Goal: Contribute content: Add original content to the website for others to see

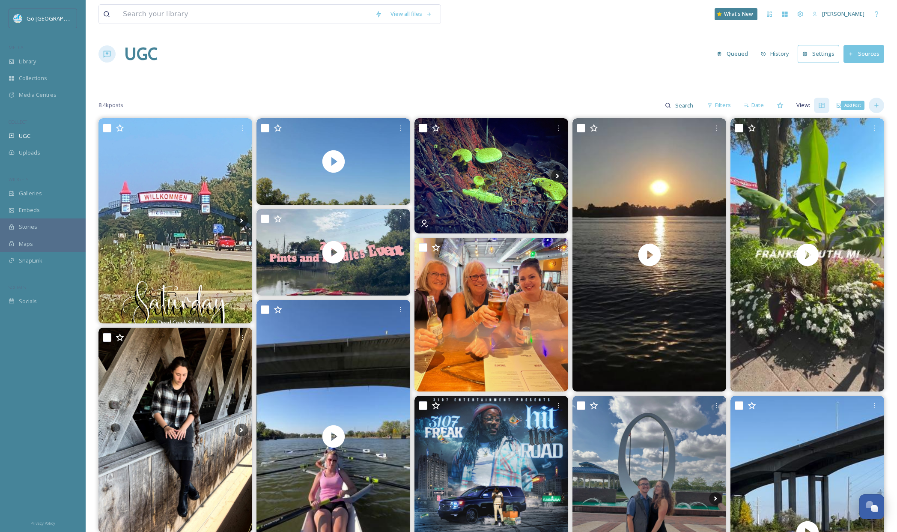
click at [878, 108] on icon at bounding box center [876, 105] width 7 height 7
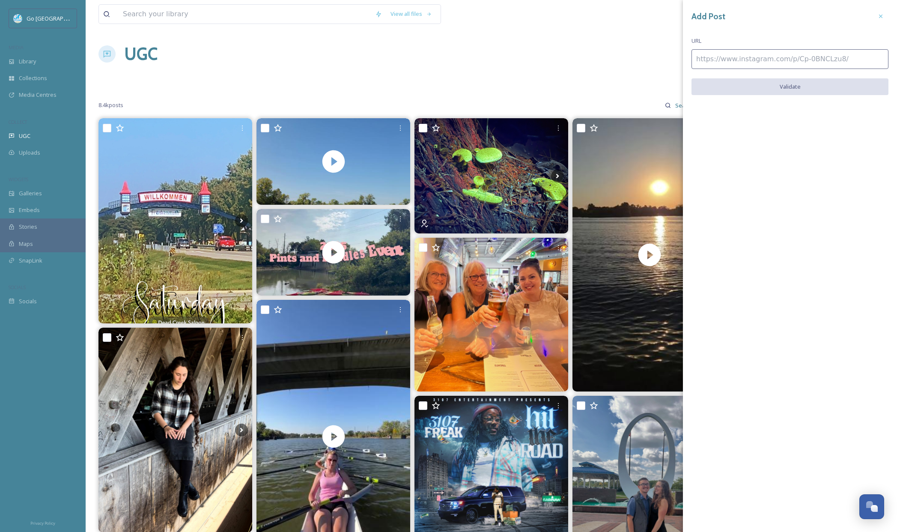
click at [813, 61] on input at bounding box center [789, 59] width 197 height 20
paste input "[URL][DOMAIN_NAME]"
type input "[URL][DOMAIN_NAME]"
click at [804, 84] on button "Validate" at bounding box center [789, 87] width 197 height 18
click at [811, 81] on button "Add Post" at bounding box center [789, 87] width 197 height 18
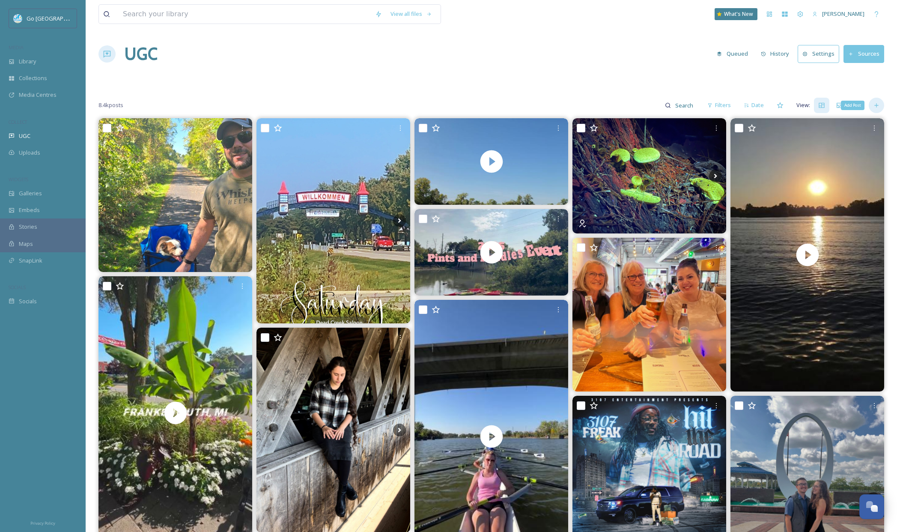
click at [872, 106] on div "Add Post" at bounding box center [876, 105] width 15 height 15
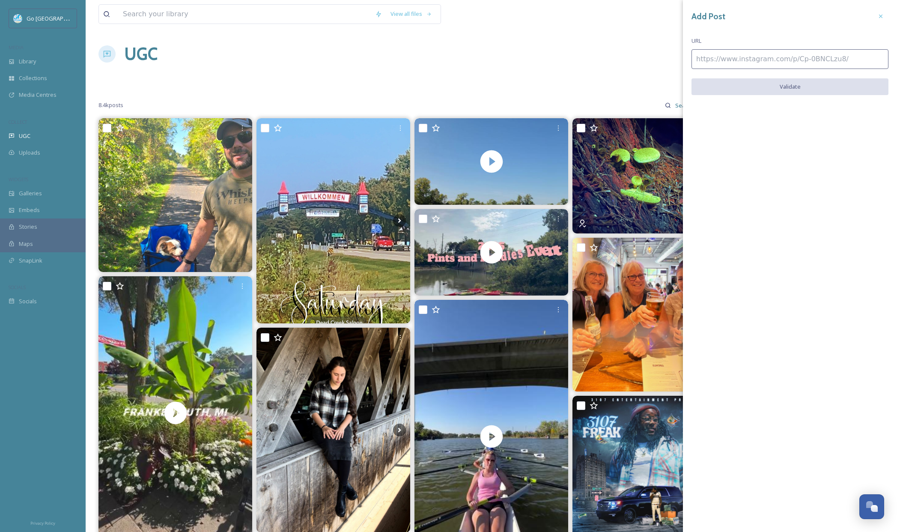
click at [755, 58] on input at bounding box center [789, 59] width 197 height 20
paste input "[URL][DOMAIN_NAME]"
type input "[URL][DOMAIN_NAME]"
click at [810, 86] on button "Validate" at bounding box center [789, 87] width 197 height 18
click at [823, 87] on button "Add Post" at bounding box center [789, 87] width 197 height 18
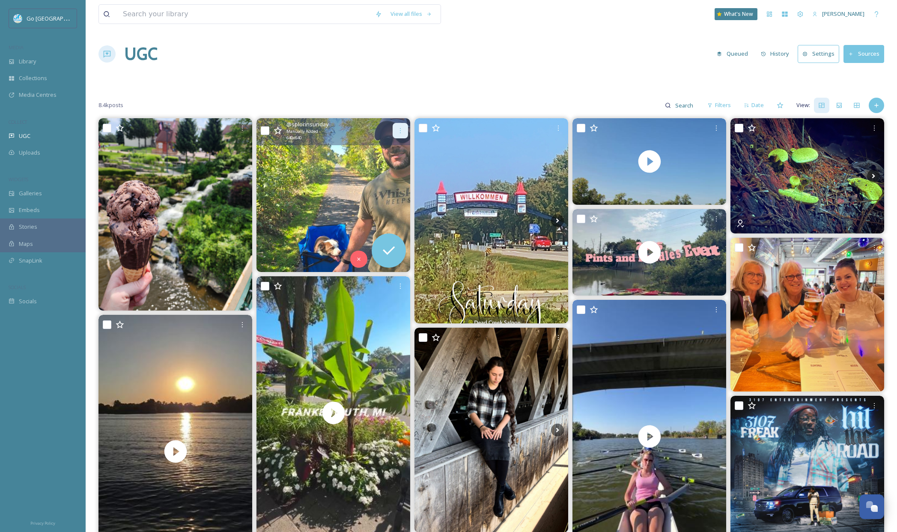
click at [398, 131] on icon at bounding box center [400, 130] width 7 height 7
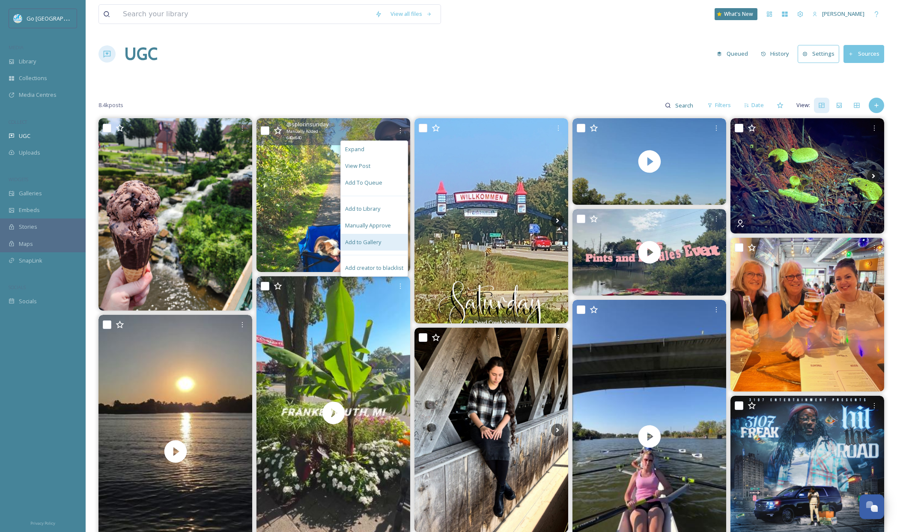
click at [379, 236] on div "Add to Gallery" at bounding box center [374, 242] width 67 height 17
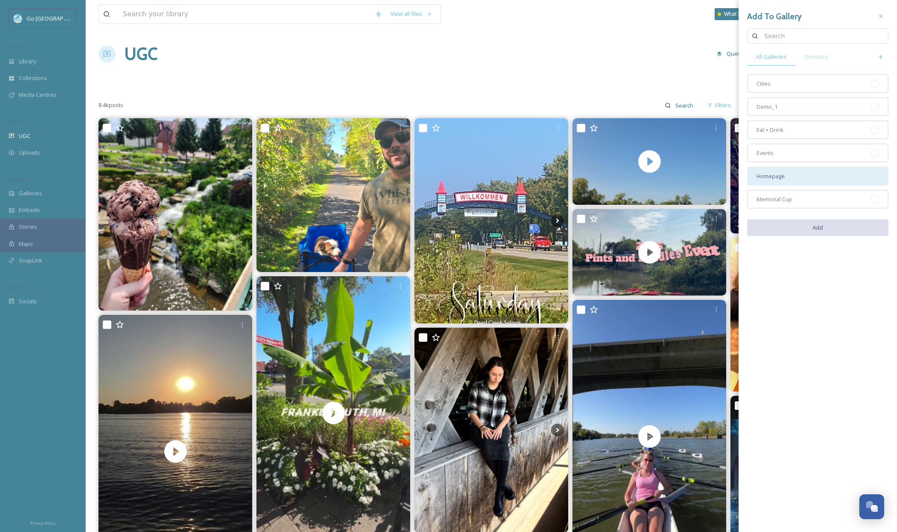
click at [794, 176] on div "Homepage" at bounding box center [817, 176] width 141 height 19
click at [796, 86] on div "Cities" at bounding box center [817, 83] width 141 height 19
click at [825, 229] on button "Add" at bounding box center [817, 228] width 141 height 18
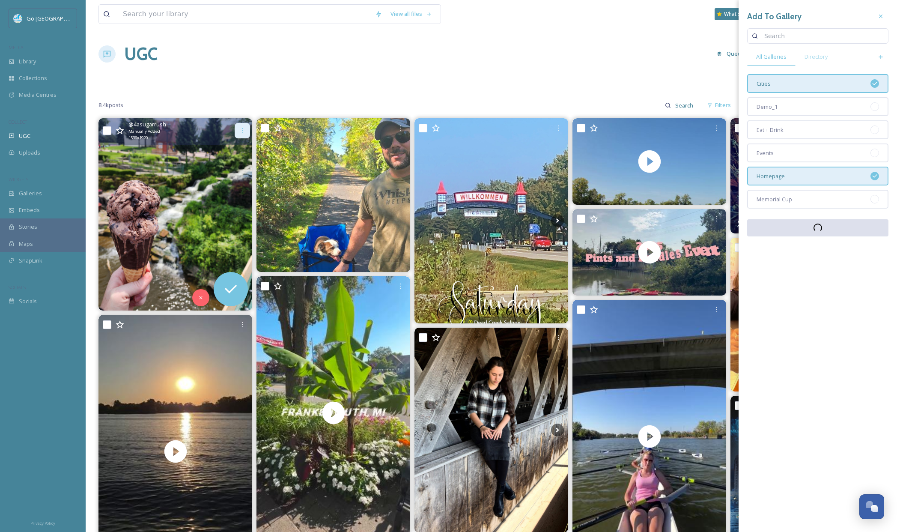
click at [239, 129] on icon at bounding box center [242, 130] width 7 height 7
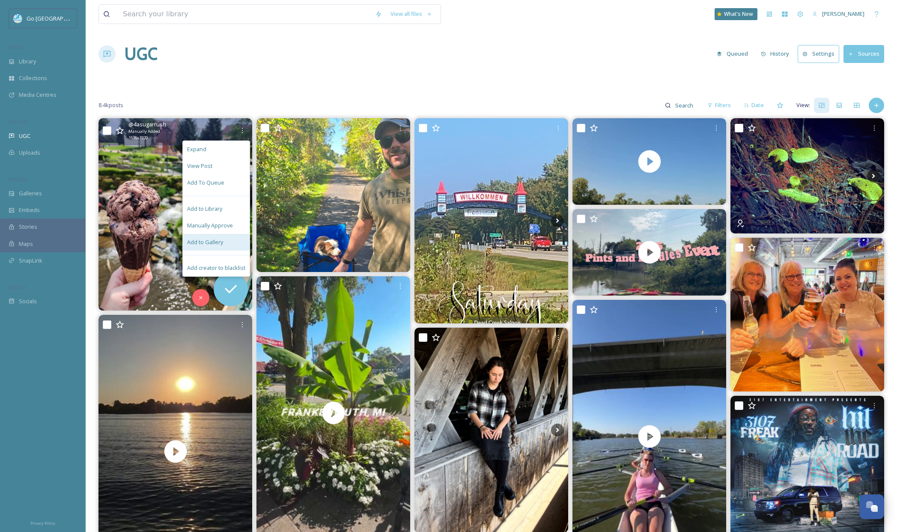
click at [223, 236] on div "Add to Gallery" at bounding box center [216, 242] width 67 height 17
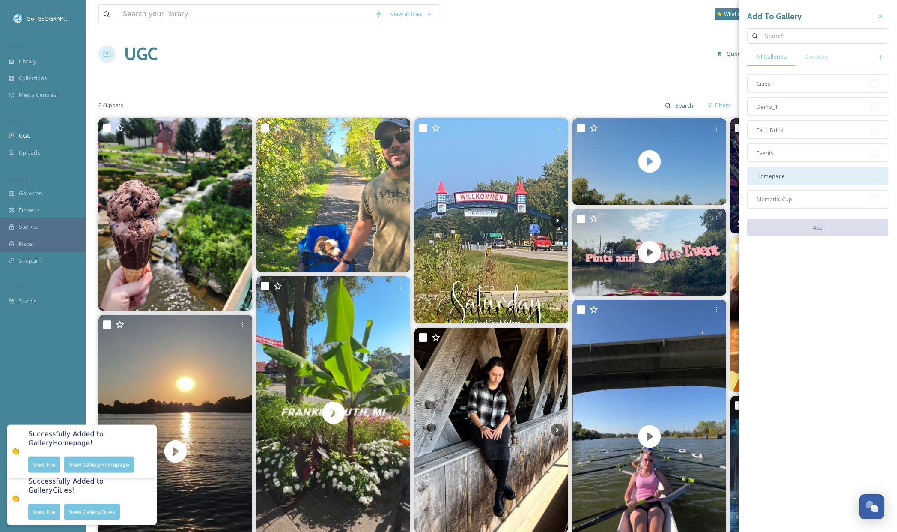
click at [777, 175] on span "Homepage" at bounding box center [771, 176] width 28 height 8
click at [825, 236] on button "Add" at bounding box center [817, 228] width 141 height 18
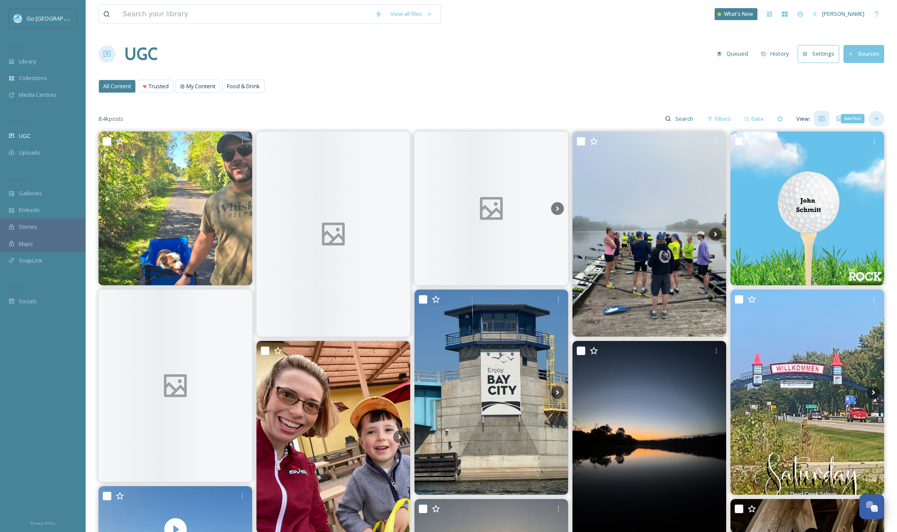
click at [878, 119] on icon at bounding box center [876, 119] width 4 height 4
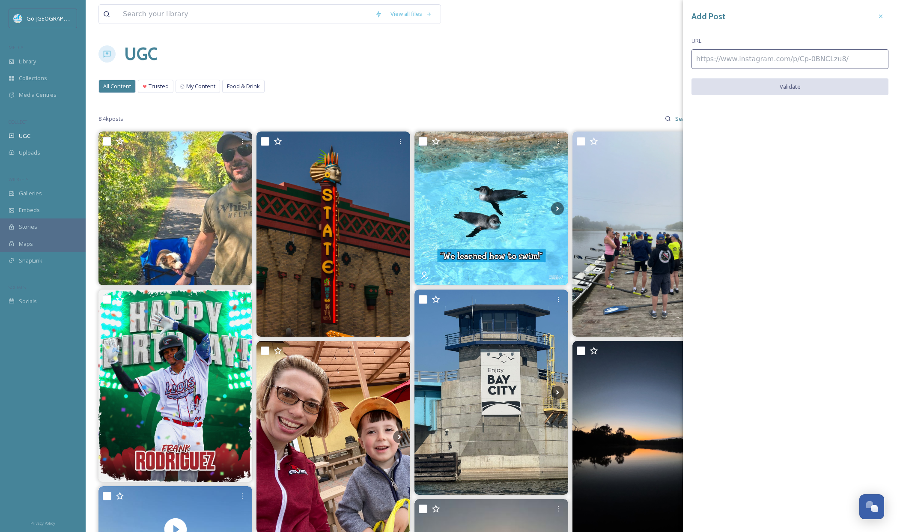
click at [755, 46] on div "Add Post URL Validate" at bounding box center [790, 58] width 214 height 116
click at [740, 60] on input at bounding box center [789, 59] width 197 height 20
paste input "[URL][DOMAIN_NAME]"
type input "https://www.instagram.com/p/DPKCinAiEEN/"
click at [795, 83] on button "Validate" at bounding box center [789, 87] width 197 height 18
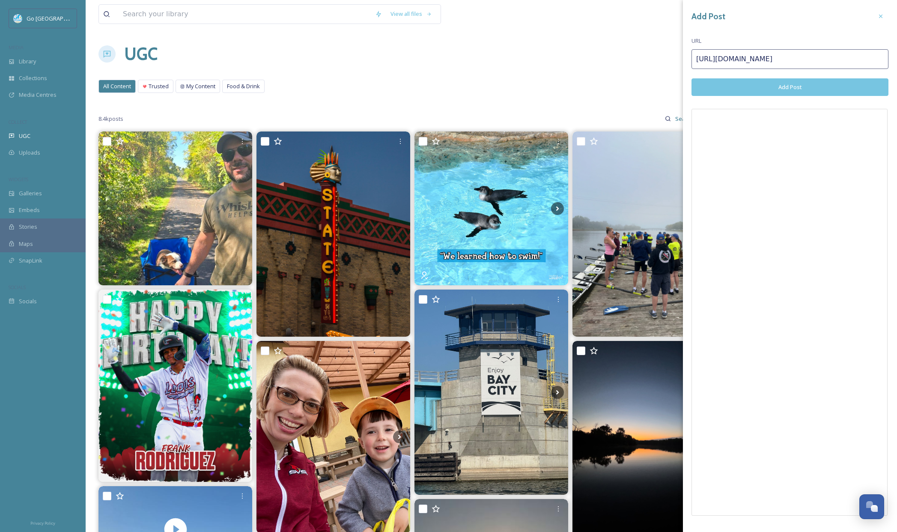
click at [793, 87] on button "Add Post" at bounding box center [789, 87] width 197 height 18
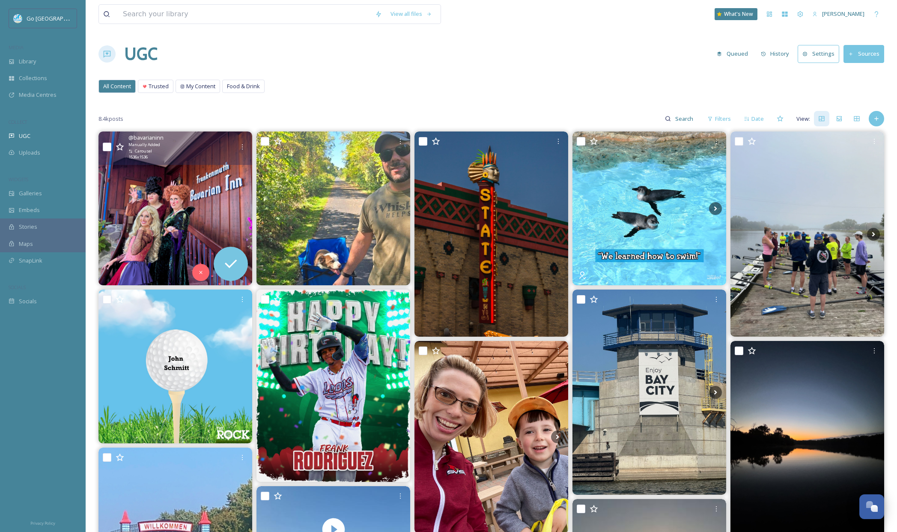
click at [243, 138] on div "@ bavarianinn Manually Added Carousel 1536 x 1536" at bounding box center [175, 147] width 154 height 33
click at [247, 138] on div "@ bavarianinn Manually Added Carousel 1536 x 1536" at bounding box center [175, 147] width 154 height 33
click at [244, 146] on icon at bounding box center [242, 146] width 7 height 7
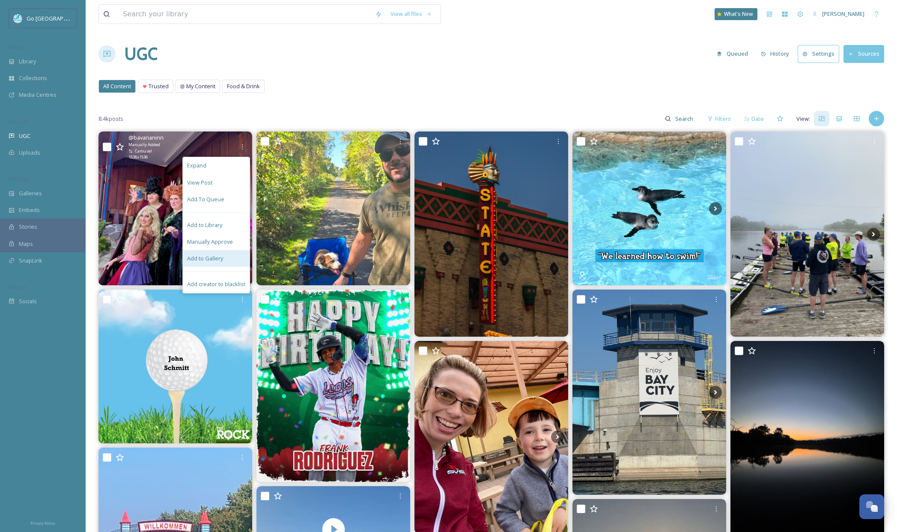
click at [224, 257] on div "Add to Gallery" at bounding box center [216, 258] width 67 height 17
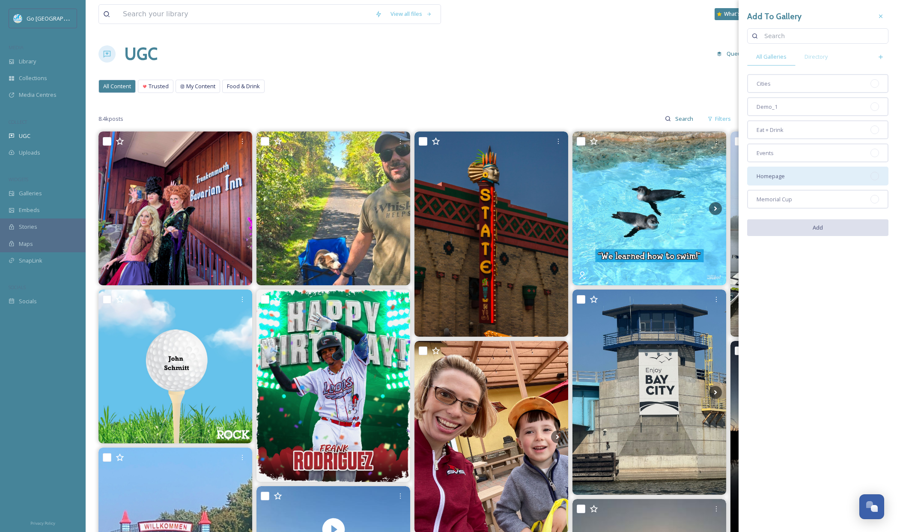
click at [812, 171] on div "Homepage" at bounding box center [817, 176] width 141 height 19
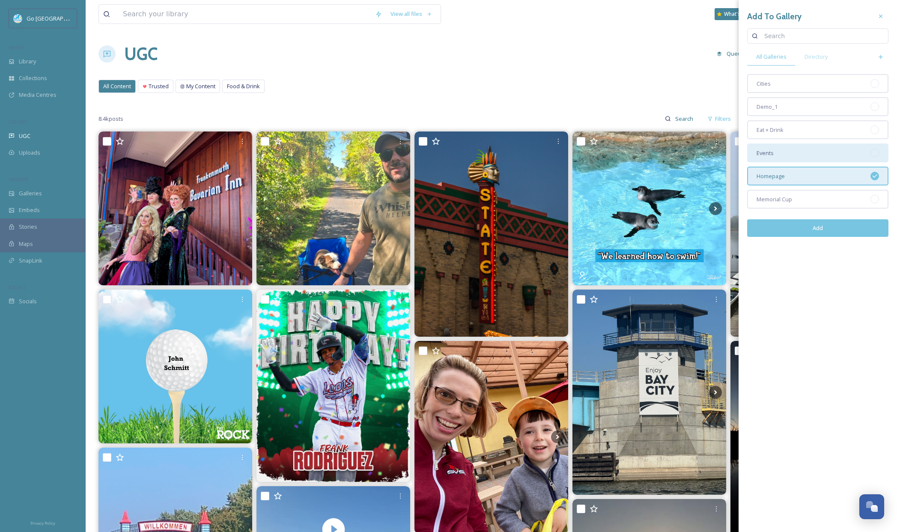
click at [809, 149] on div "Events" at bounding box center [817, 152] width 141 height 19
click at [835, 227] on button "Add" at bounding box center [817, 228] width 141 height 18
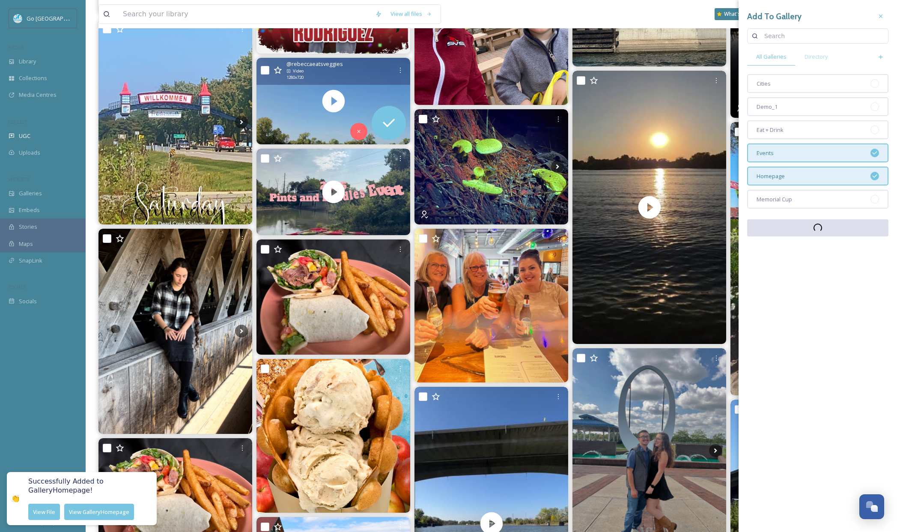
scroll to position [428, 0]
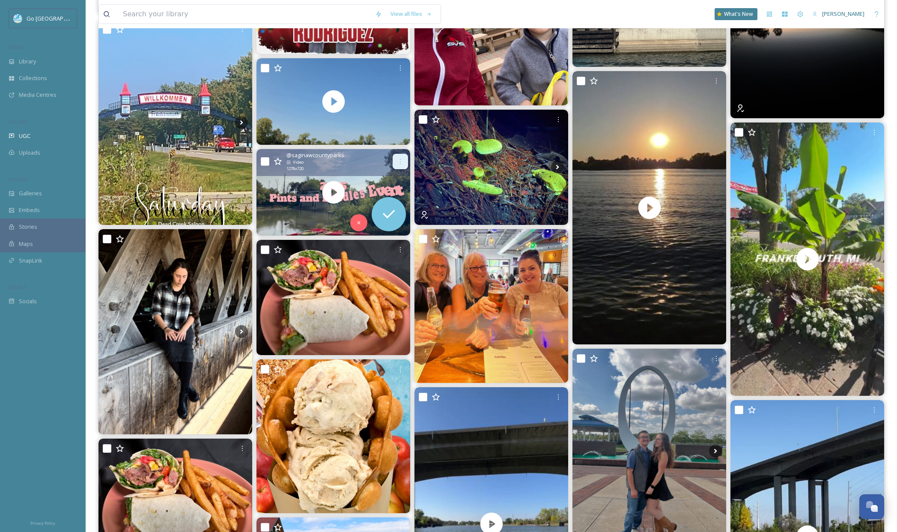
click at [401, 160] on icon at bounding box center [400, 161] width 7 height 7
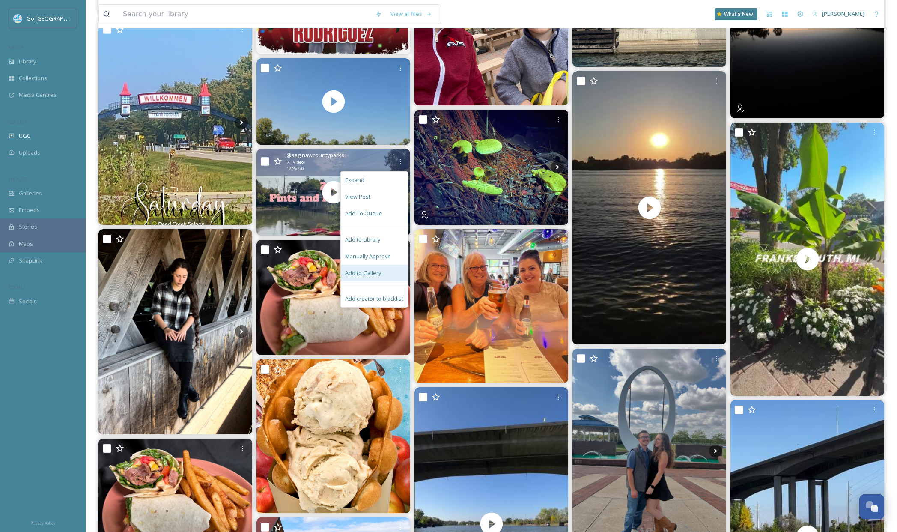
click at [375, 272] on span "Add to Gallery" at bounding box center [363, 273] width 36 height 8
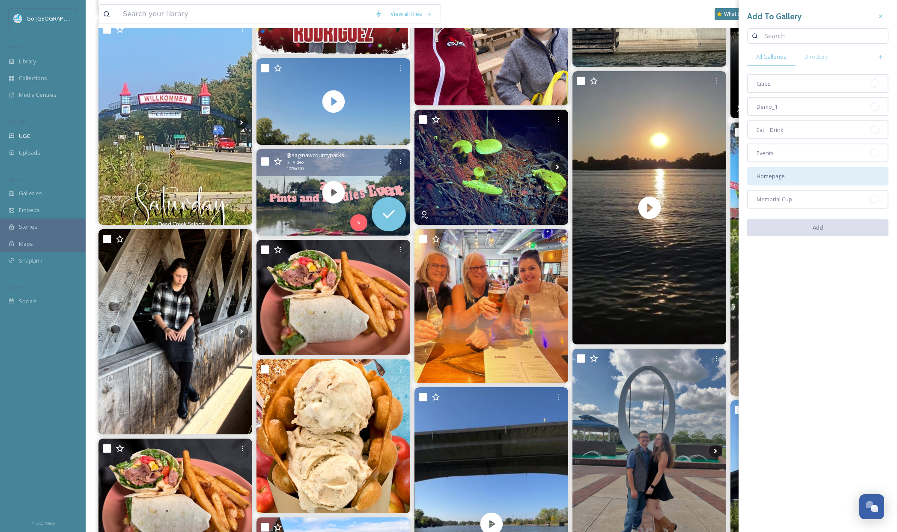
click at [790, 178] on div "Homepage" at bounding box center [817, 176] width 141 height 19
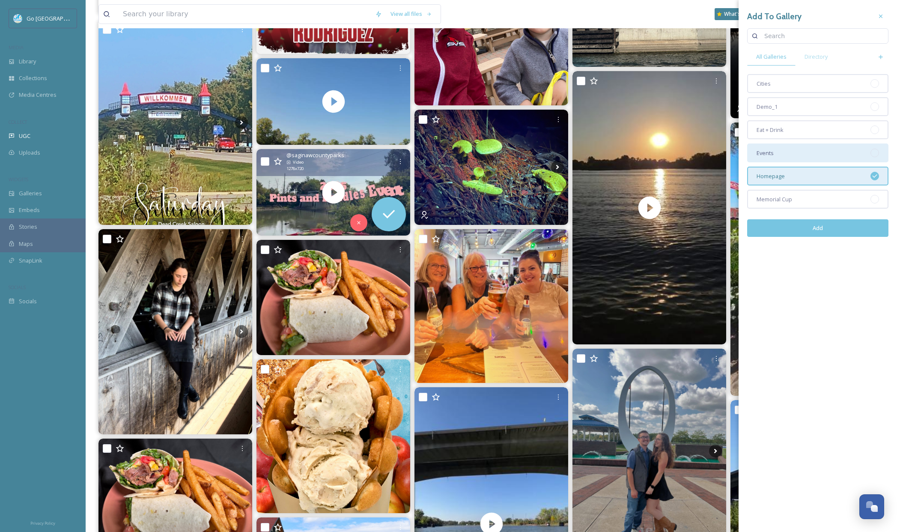
click at [790, 153] on div "Events" at bounding box center [817, 152] width 141 height 19
click at [829, 226] on button "Add" at bounding box center [817, 228] width 141 height 18
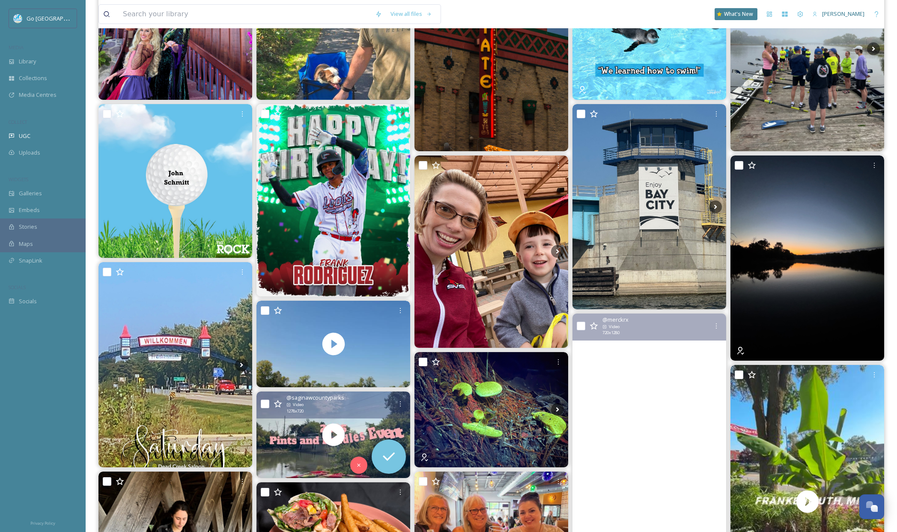
scroll to position [0, 0]
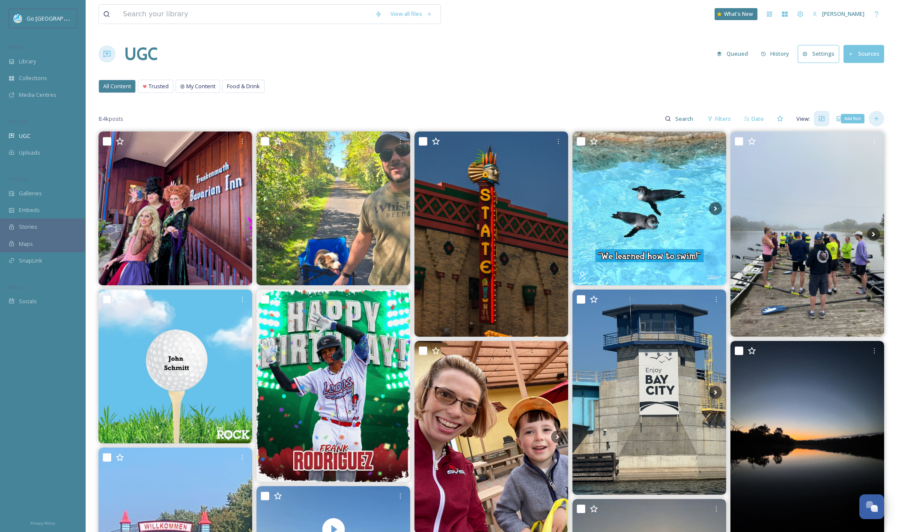
click at [875, 119] on icon at bounding box center [876, 118] width 7 height 7
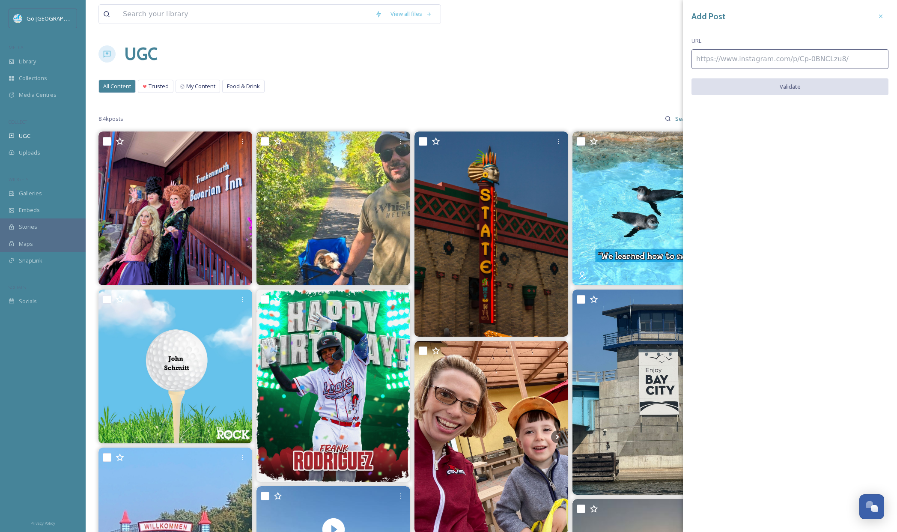
click at [760, 54] on input at bounding box center [789, 59] width 197 height 20
paste input "https://www.instagram.com/p/DPMZmVPDSnY/"
type input "https://www.instagram.com/p/DPMZmVPDSnY/"
click at [751, 80] on button "Validate" at bounding box center [789, 87] width 197 height 18
click at [777, 90] on button "Add Post" at bounding box center [789, 87] width 197 height 18
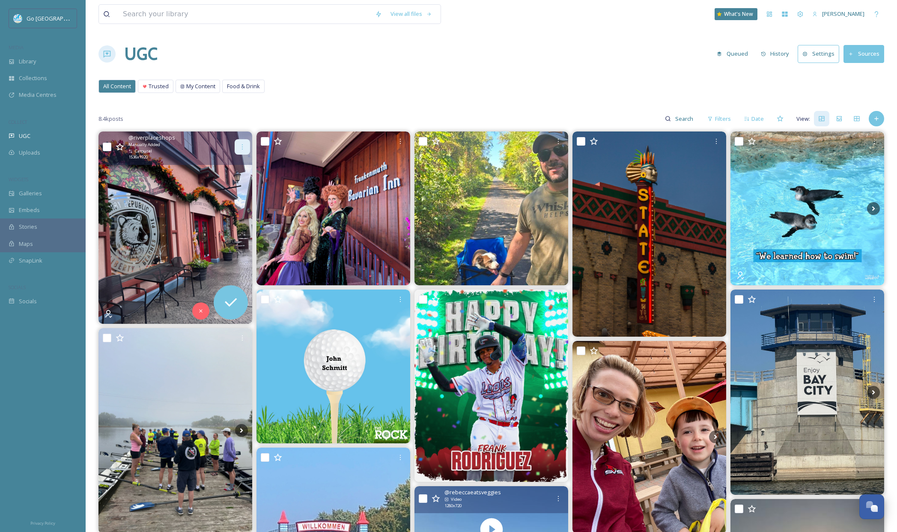
click at [238, 147] on div at bounding box center [242, 146] width 15 height 15
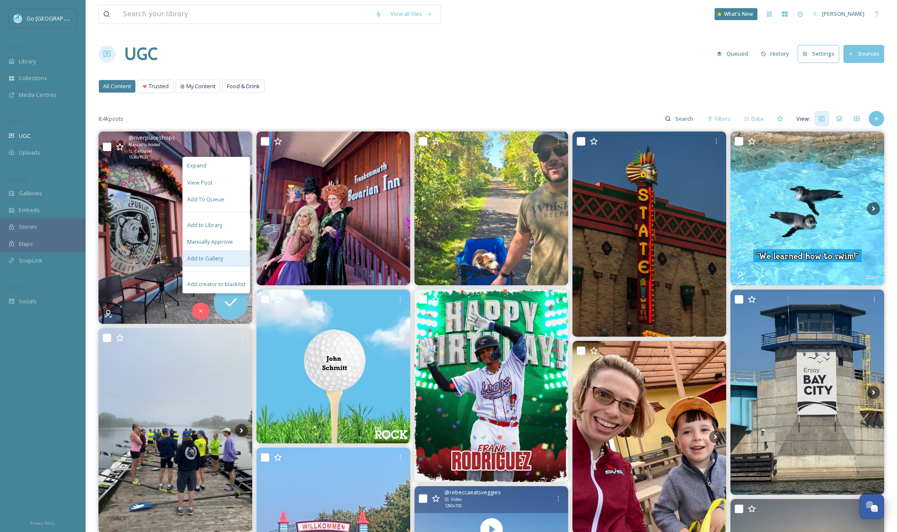
click at [204, 259] on span "Add to Gallery" at bounding box center [205, 258] width 36 height 8
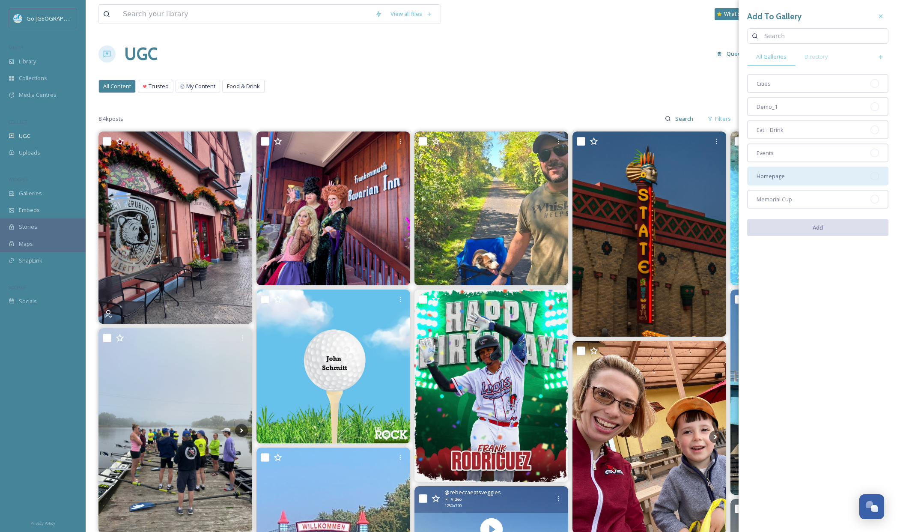
click at [784, 174] on span "Homepage" at bounding box center [771, 176] width 28 height 8
click at [782, 84] on div "Cities" at bounding box center [817, 83] width 141 height 19
click at [816, 233] on button "Add" at bounding box center [817, 228] width 141 height 18
